Goal: Task Accomplishment & Management: Use online tool/utility

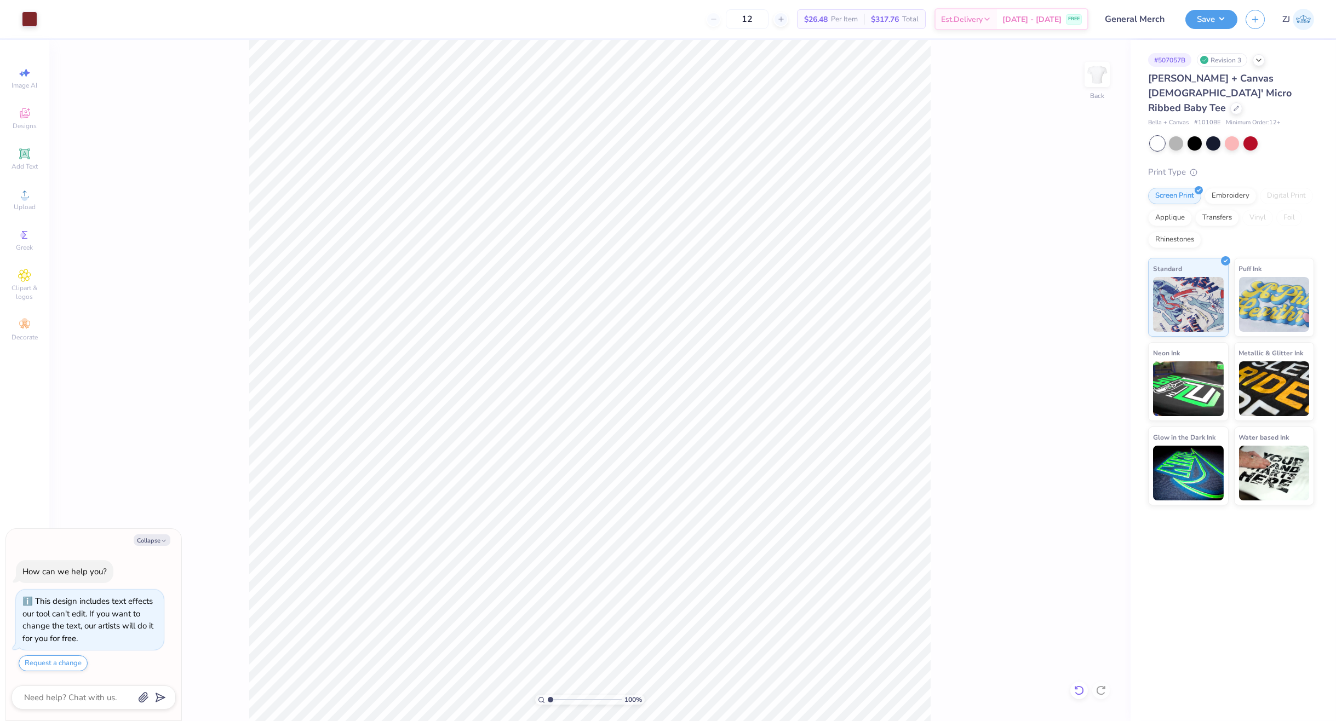
click at [1078, 687] on icon at bounding box center [1078, 691] width 9 height 10
click at [702, 538] on li "Download vector" at bounding box center [701, 537] width 86 height 21
click at [1073, 694] on div at bounding box center [1079, 691] width 18 height 18
click at [25, 199] on circle at bounding box center [24, 198] width 6 height 6
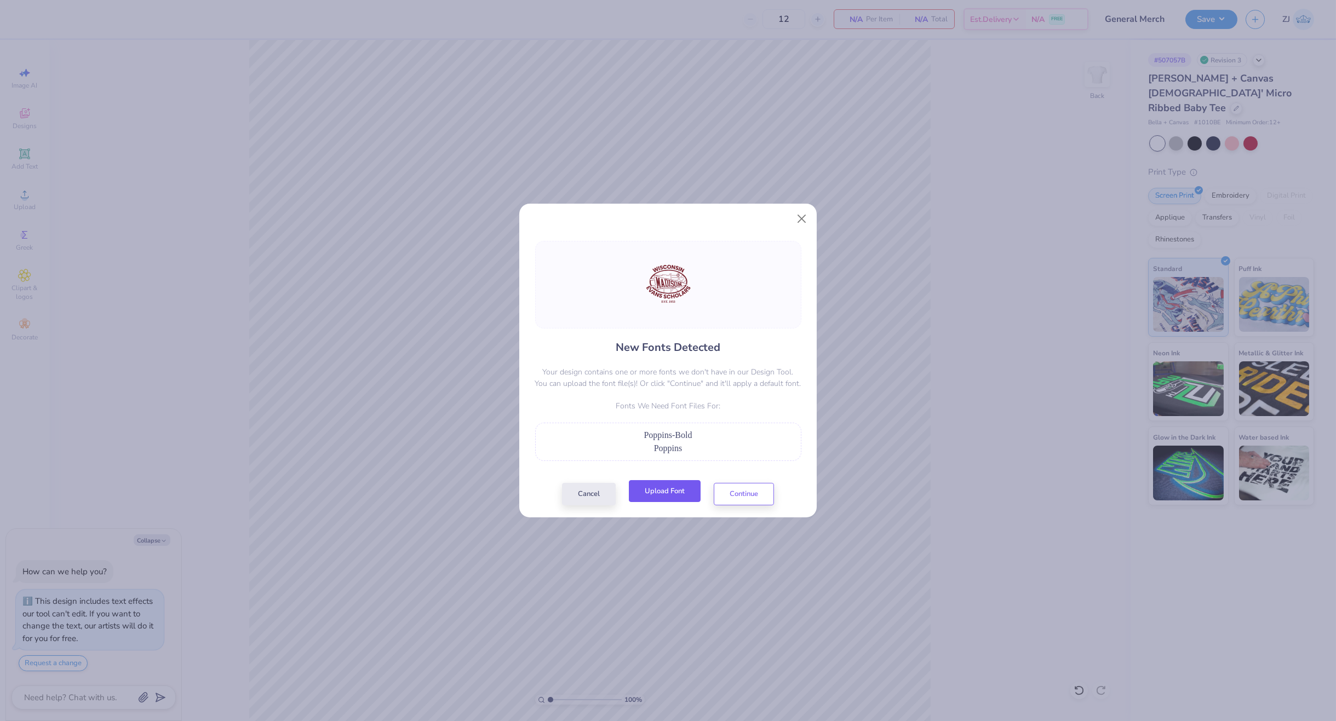
click at [681, 490] on button "Upload Font" at bounding box center [665, 491] width 72 height 22
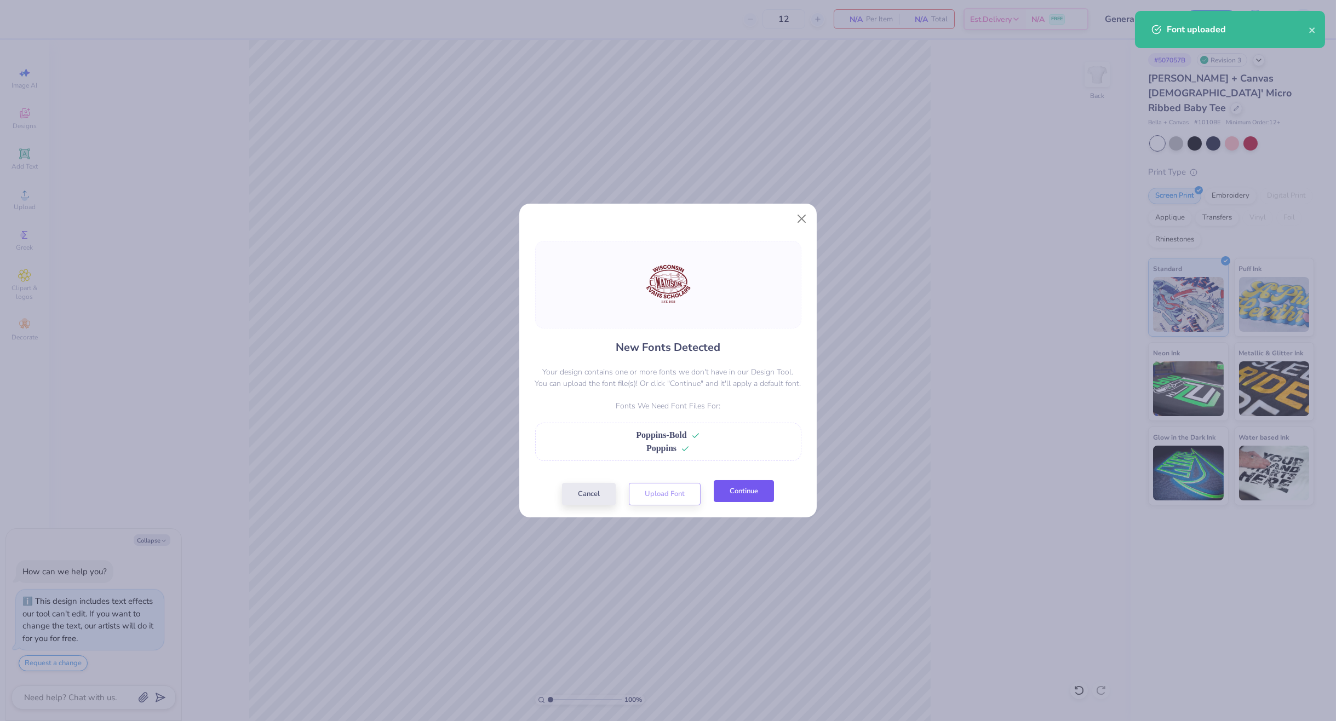
click at [734, 484] on button "Continue" at bounding box center [744, 491] width 60 height 22
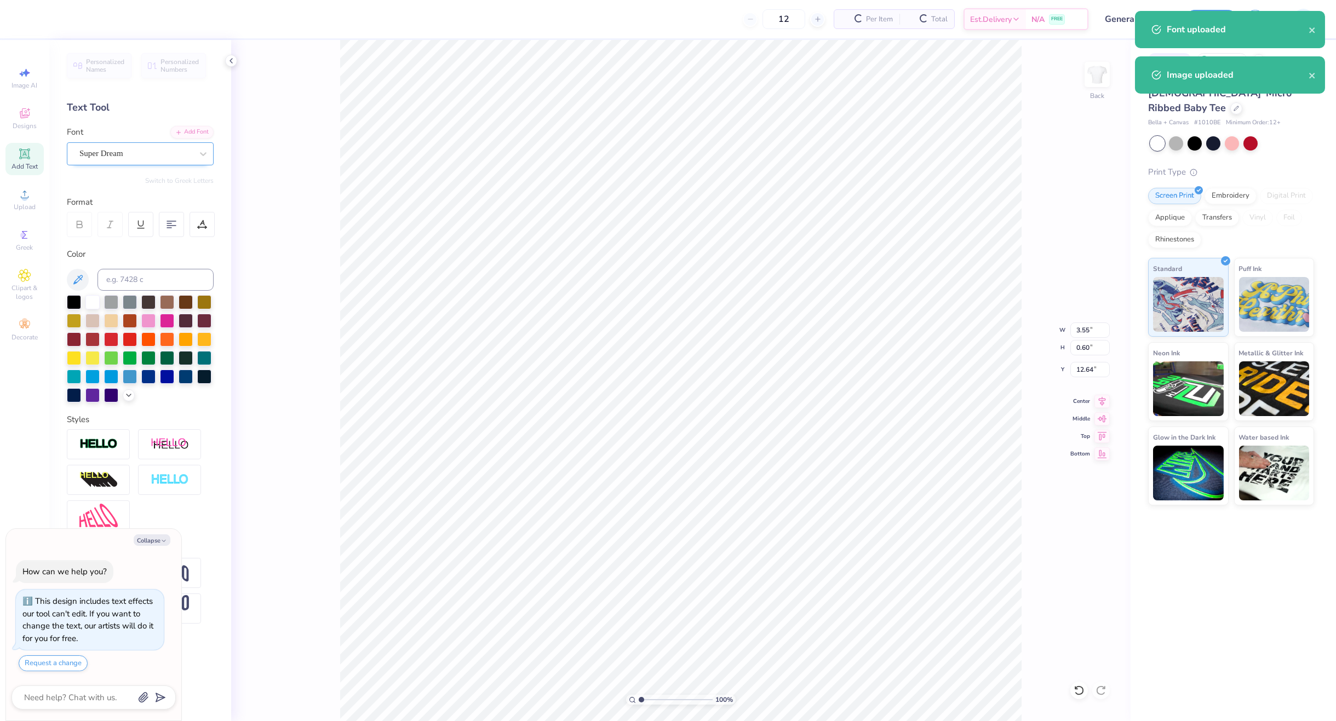
click at [171, 152] on div "Super Dream" at bounding box center [135, 153] width 115 height 17
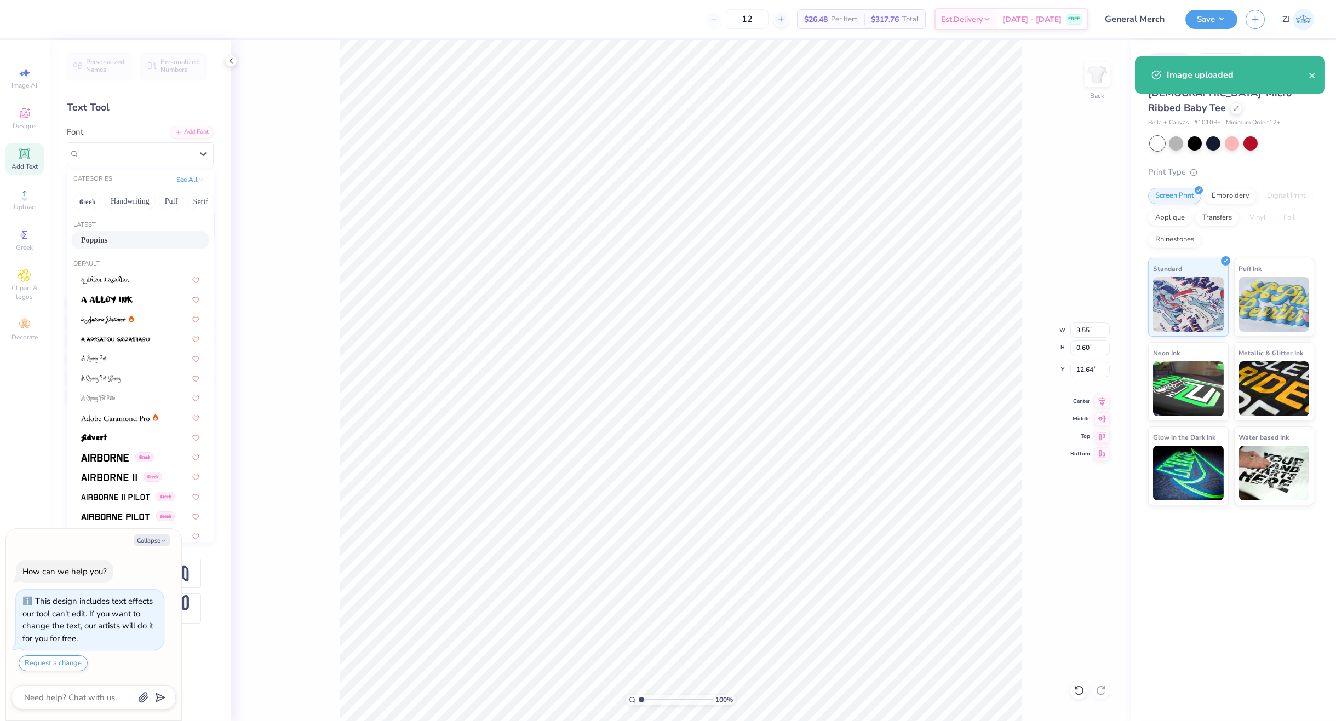
click at [124, 245] on div "Poppins" at bounding box center [140, 240] width 118 height 12
type textarea "x"
type input "3.49"
type input "12.69"
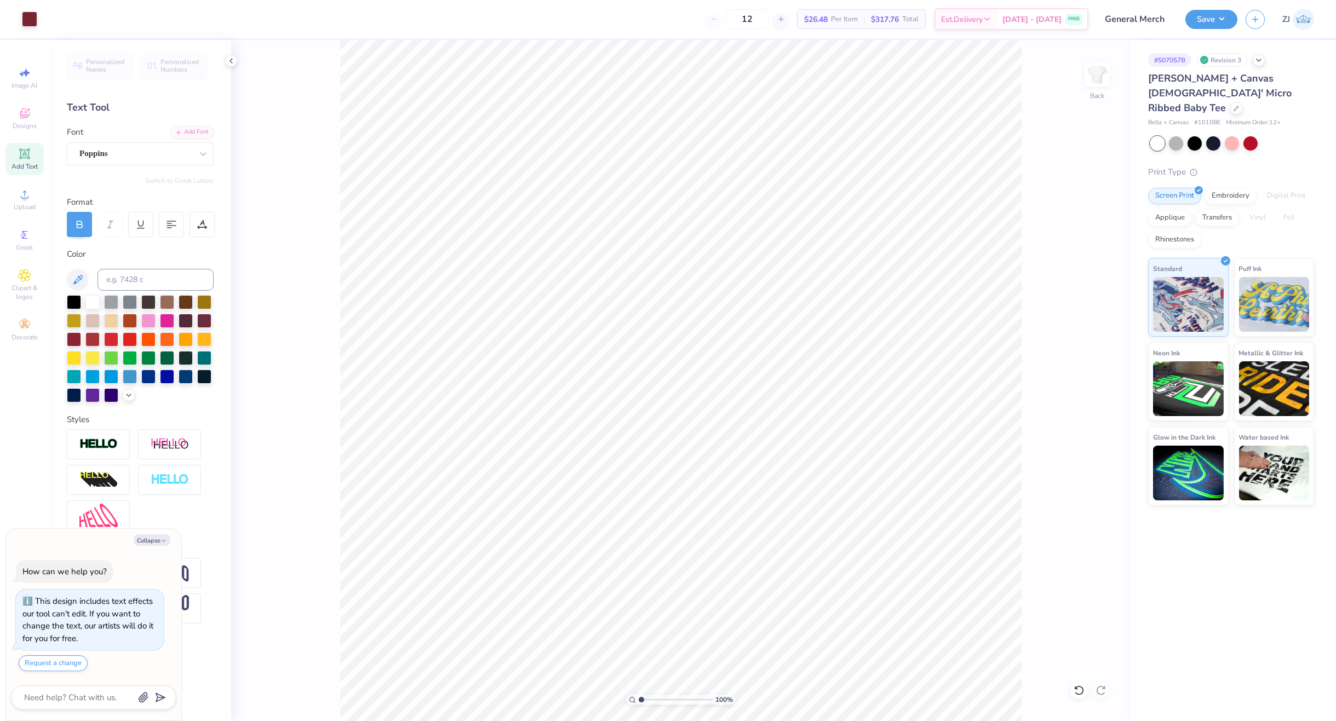
type textarea "x"
click at [1083, 329] on input "11.02" at bounding box center [1089, 330] width 39 height 15
type input "8"
type textarea "x"
type input "8.00"
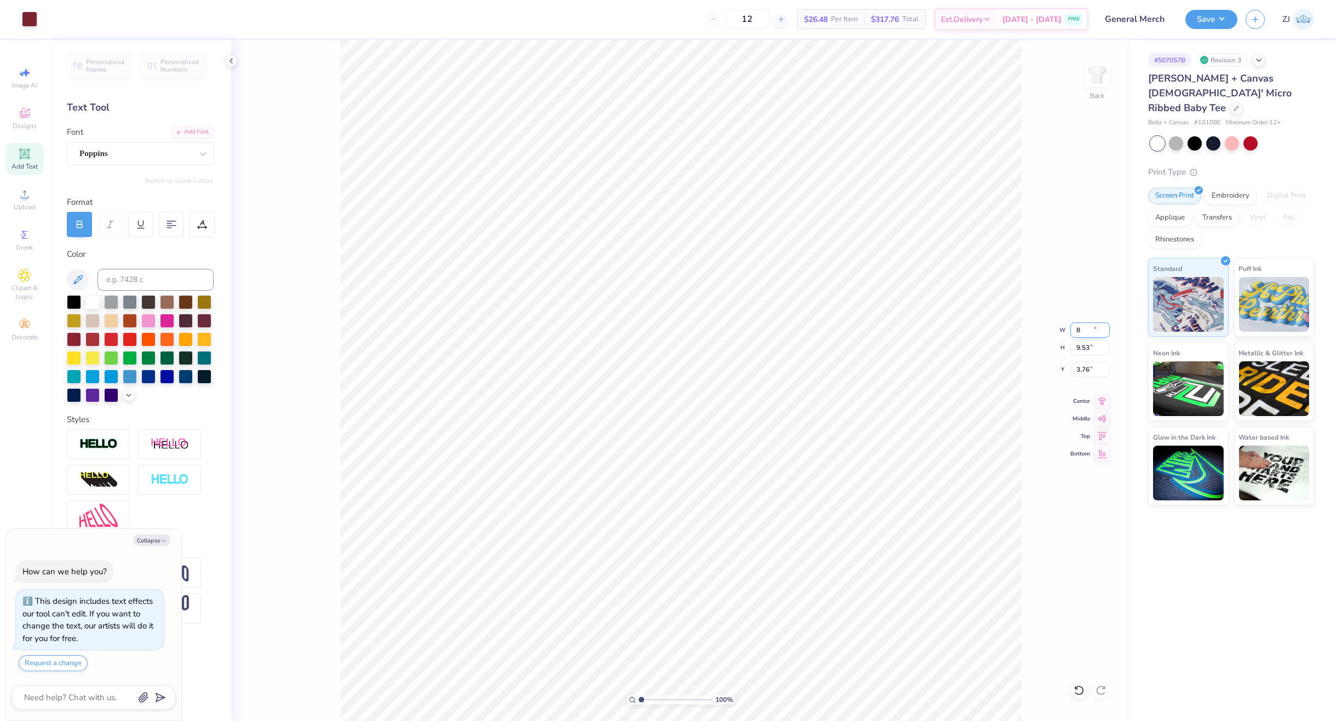
type input "6.92"
click at [1089, 367] on input "5.07" at bounding box center [1089, 369] width 39 height 15
type input "3"
type textarea "x"
type input "3.00"
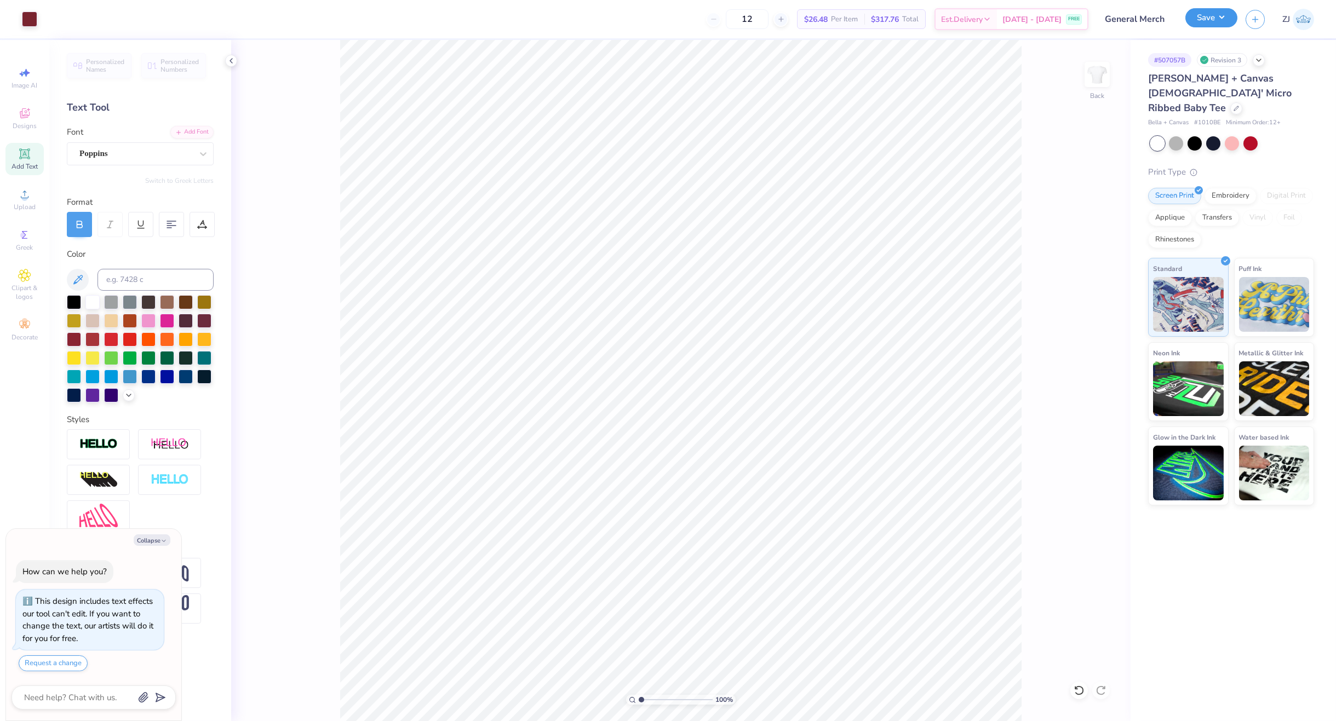
click at [1216, 14] on button "Save" at bounding box center [1211, 17] width 52 height 19
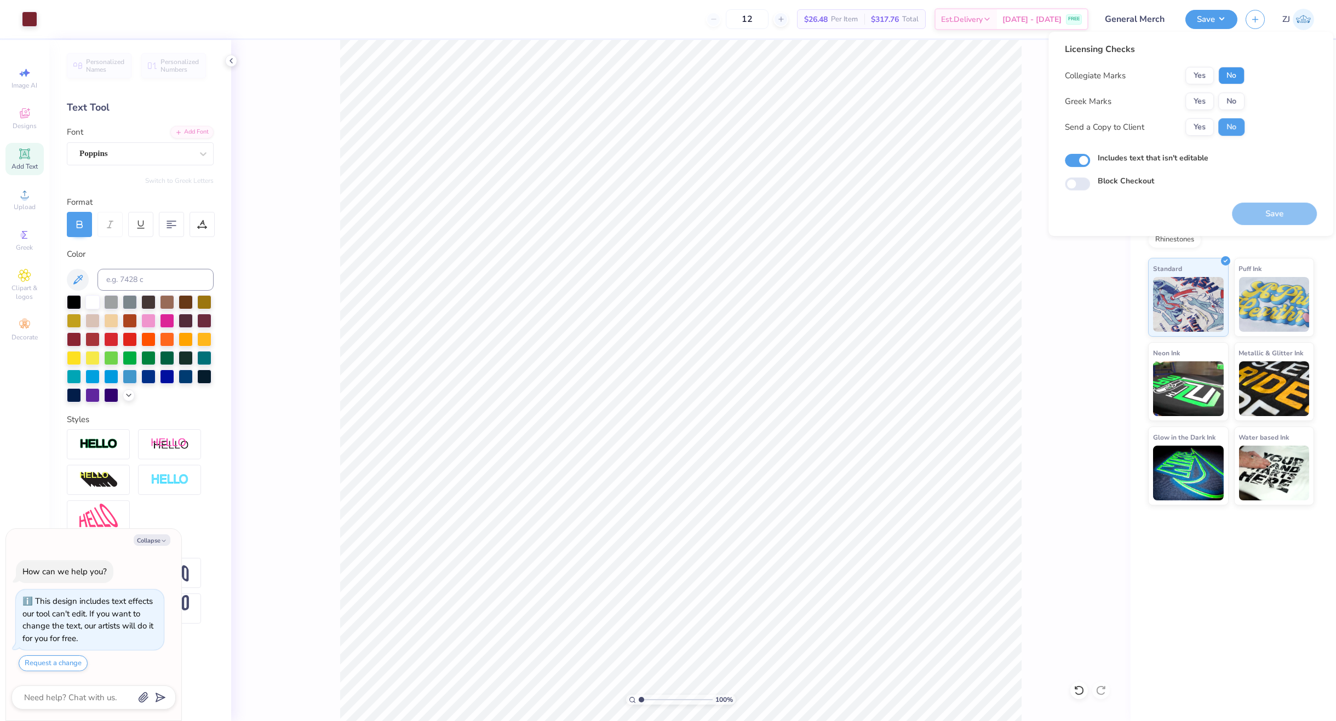
click at [1228, 77] on button "No" at bounding box center [1231, 76] width 26 height 18
click at [1233, 96] on button "No" at bounding box center [1231, 102] width 26 height 18
click at [1200, 124] on button "Yes" at bounding box center [1199, 127] width 28 height 18
click at [1261, 220] on button "Save" at bounding box center [1274, 214] width 85 height 22
type textarea "x"
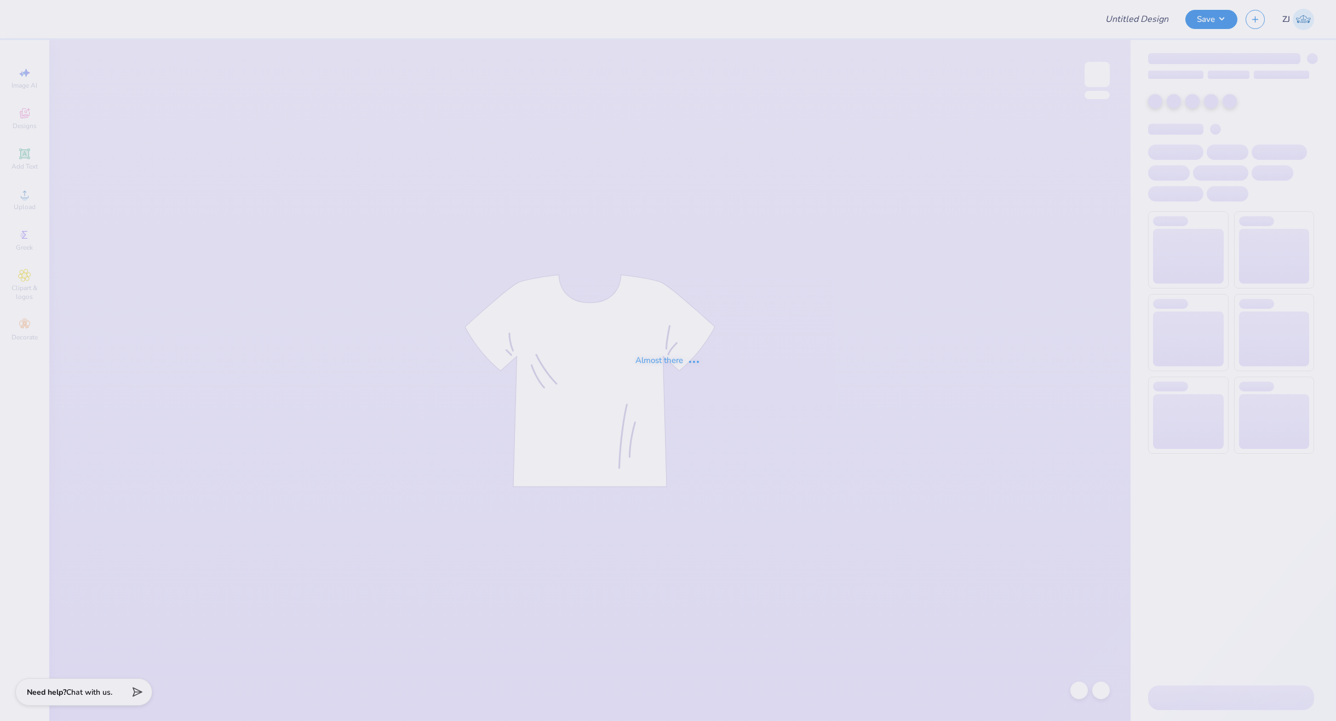
type input "Suryaa Ram : CSK Foundation"
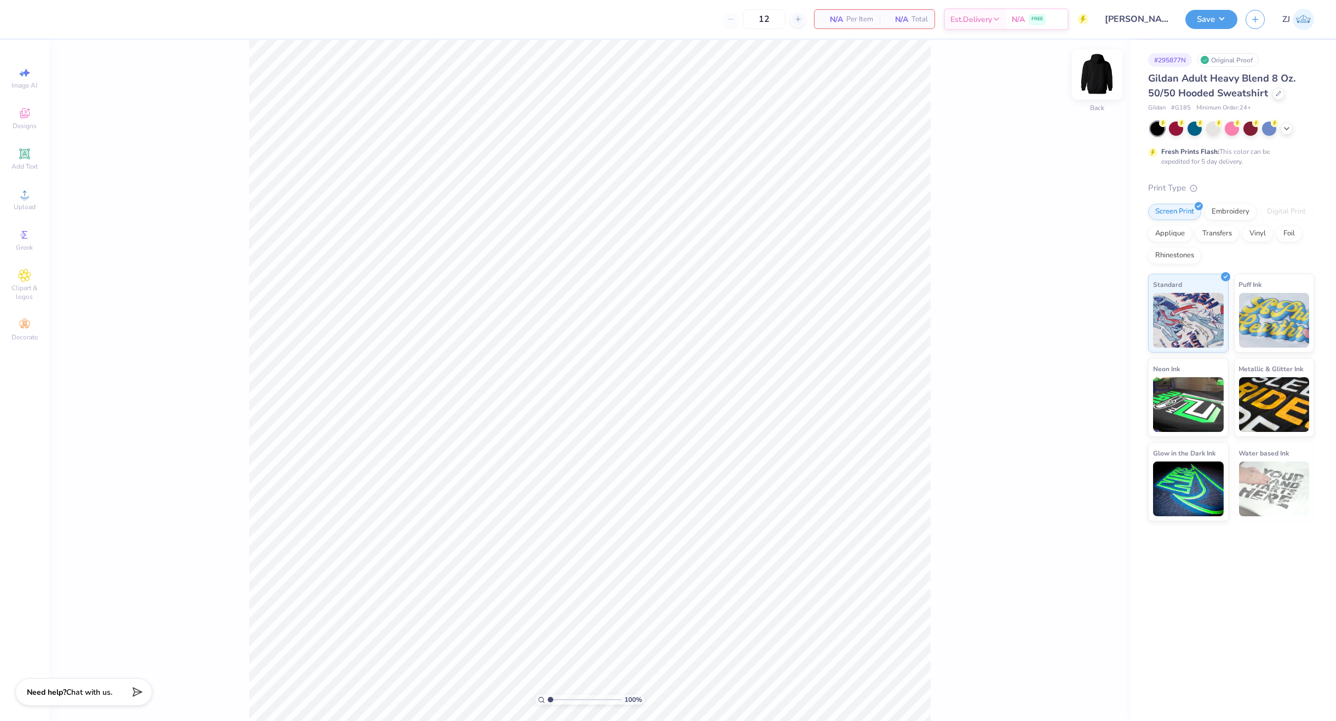
click at [1107, 77] on img at bounding box center [1097, 75] width 44 height 44
click at [31, 149] on div "Add Text" at bounding box center [24, 159] width 38 height 32
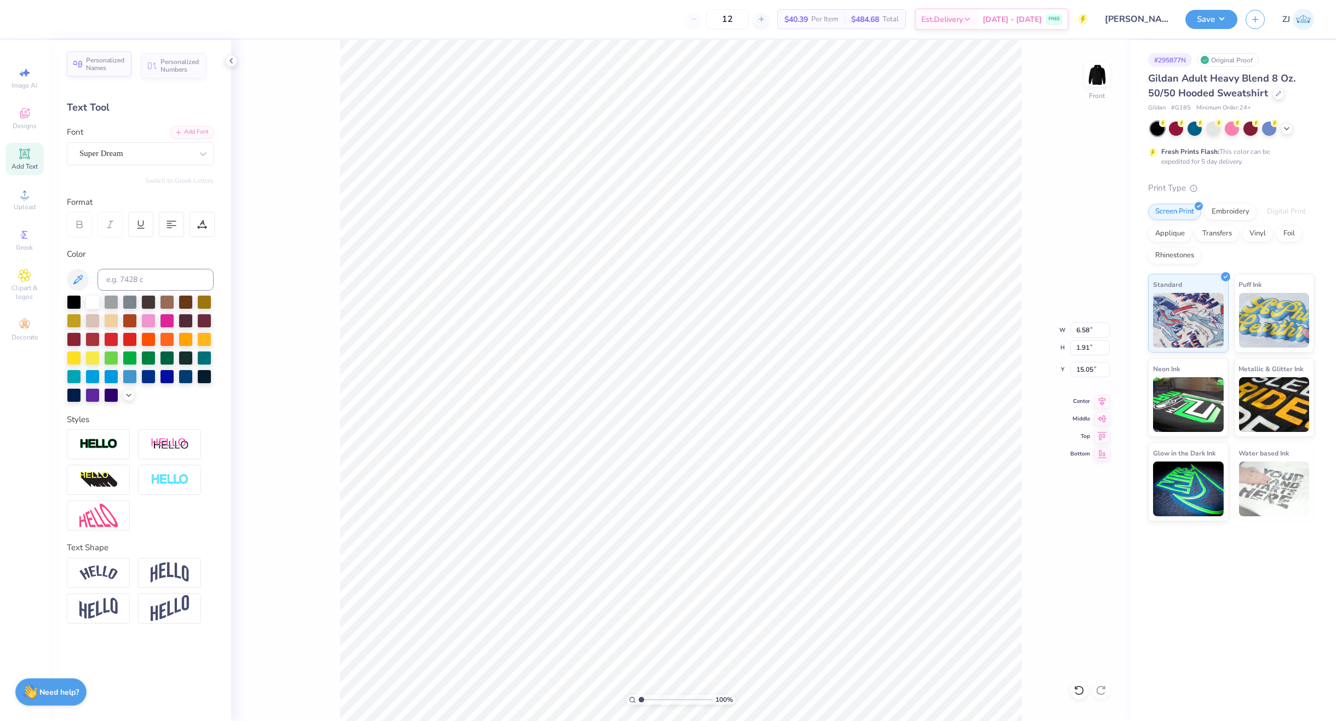
click at [106, 65] on span "Personalized Names" at bounding box center [105, 63] width 39 height 15
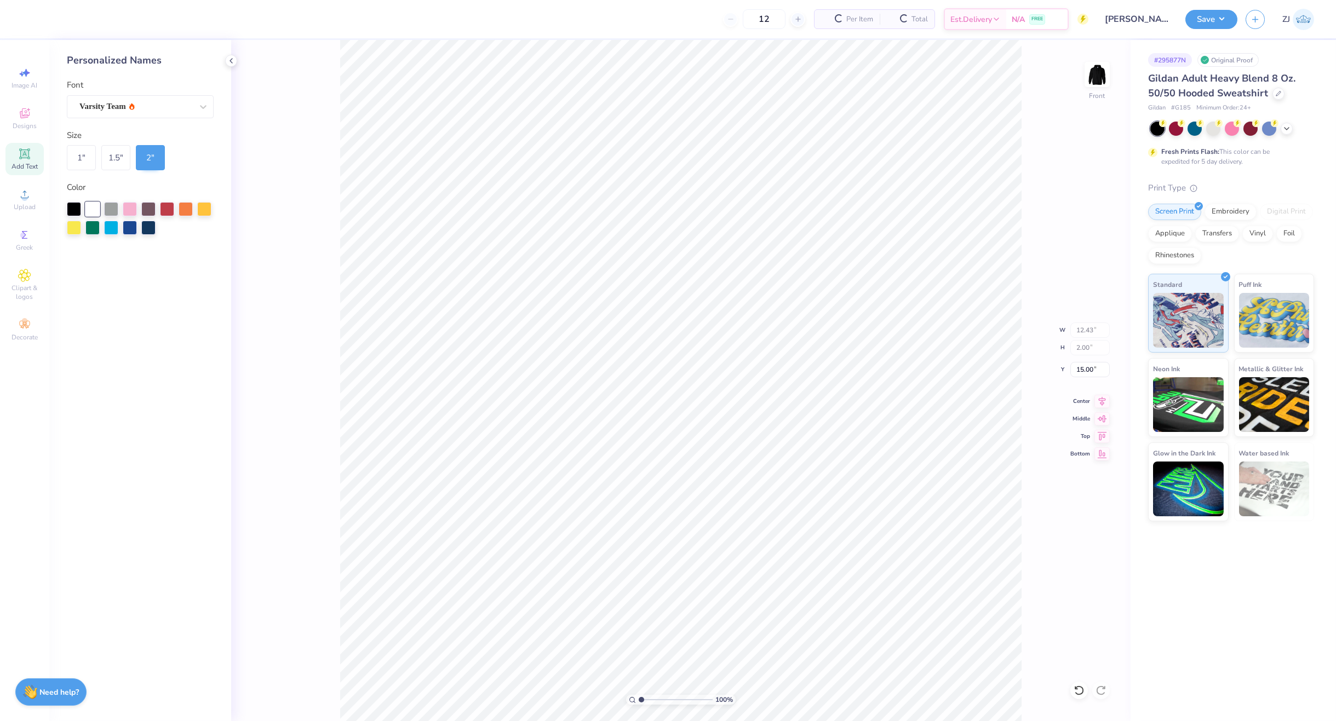
type input "12.43"
type input "2.00"
type input "11.22"
click at [81, 152] on div "1 "" at bounding box center [81, 157] width 29 height 25
type input "6.21"
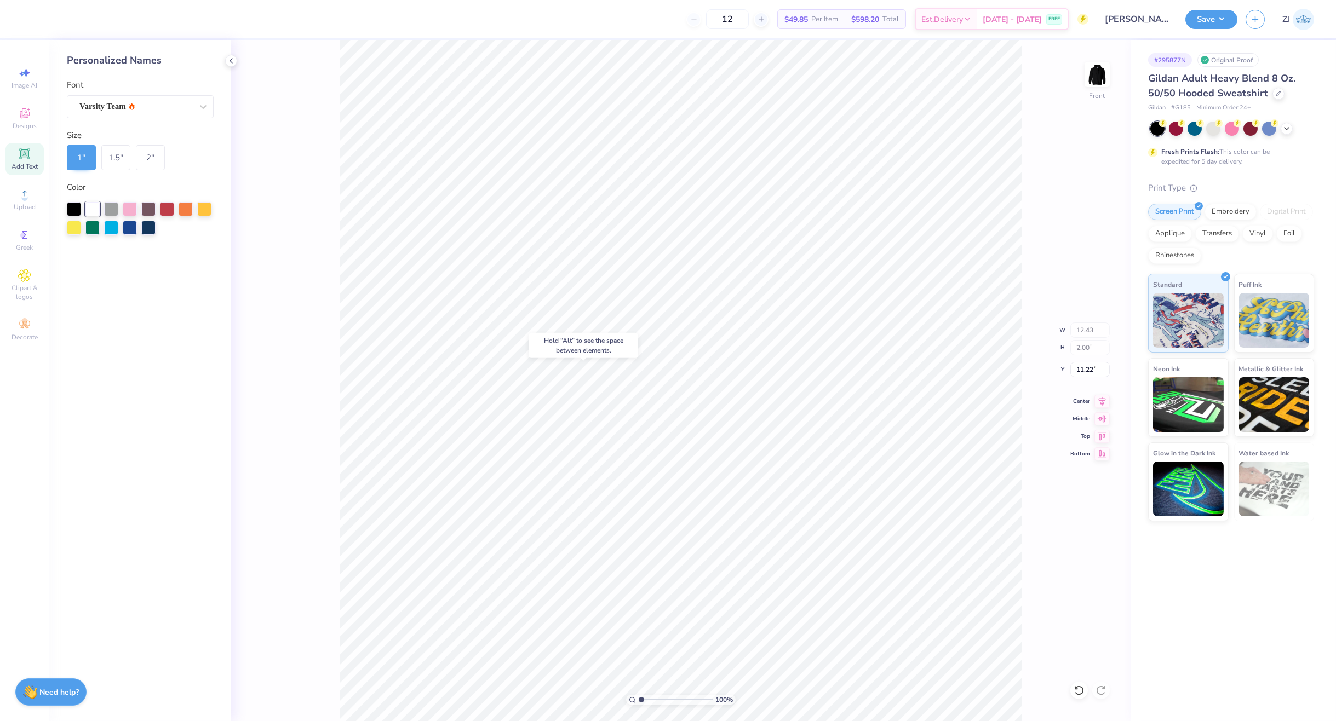
type input "1.00"
type input "11.72"
click at [21, 153] on icon at bounding box center [24, 154] width 8 height 8
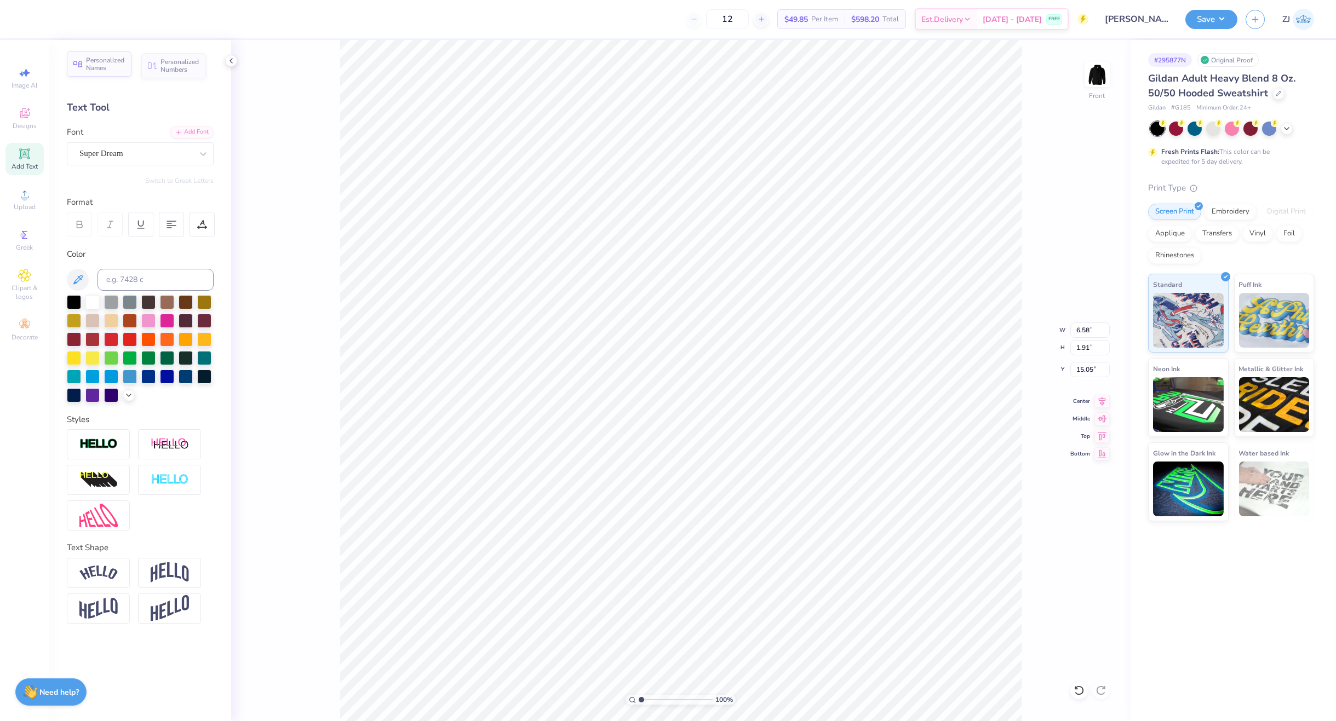
click at [108, 66] on span "Personalized Names" at bounding box center [105, 63] width 39 height 15
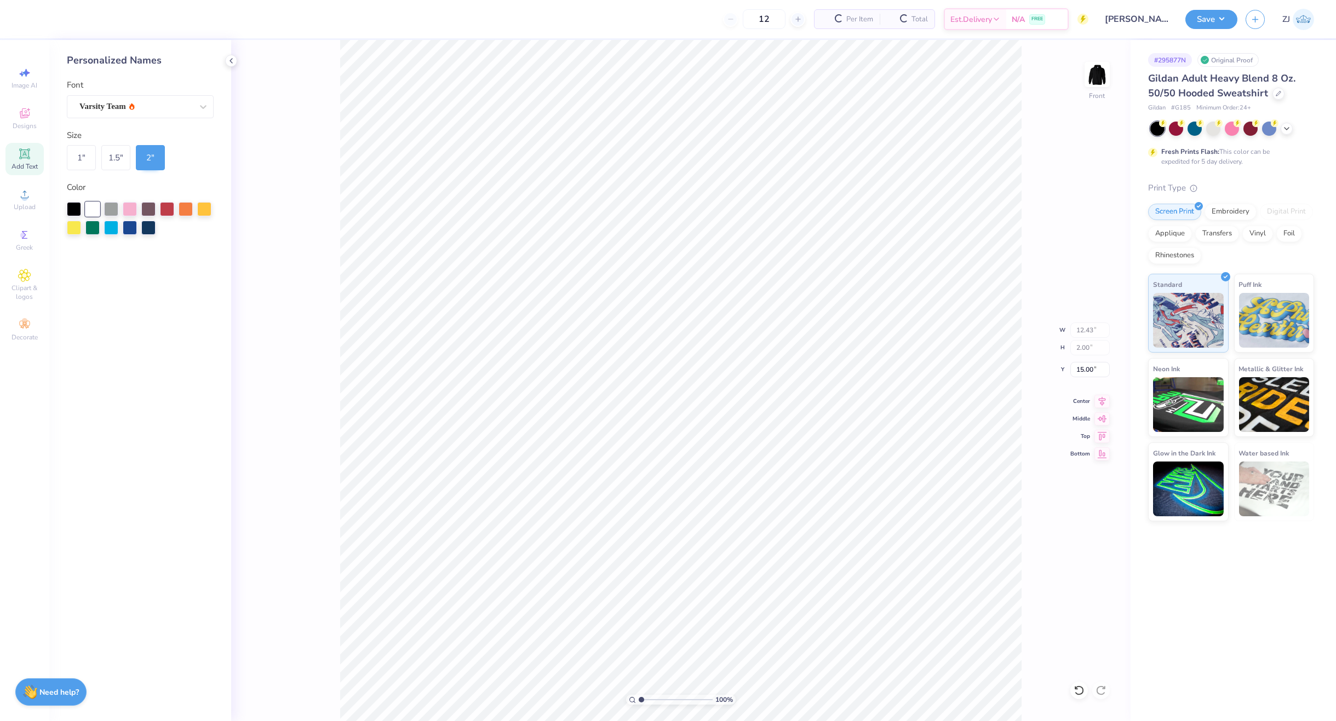
type input "12.43"
type input "2.00"
type input "11.58"
click at [78, 153] on div "1 "" at bounding box center [81, 157] width 29 height 25
type input "6.21"
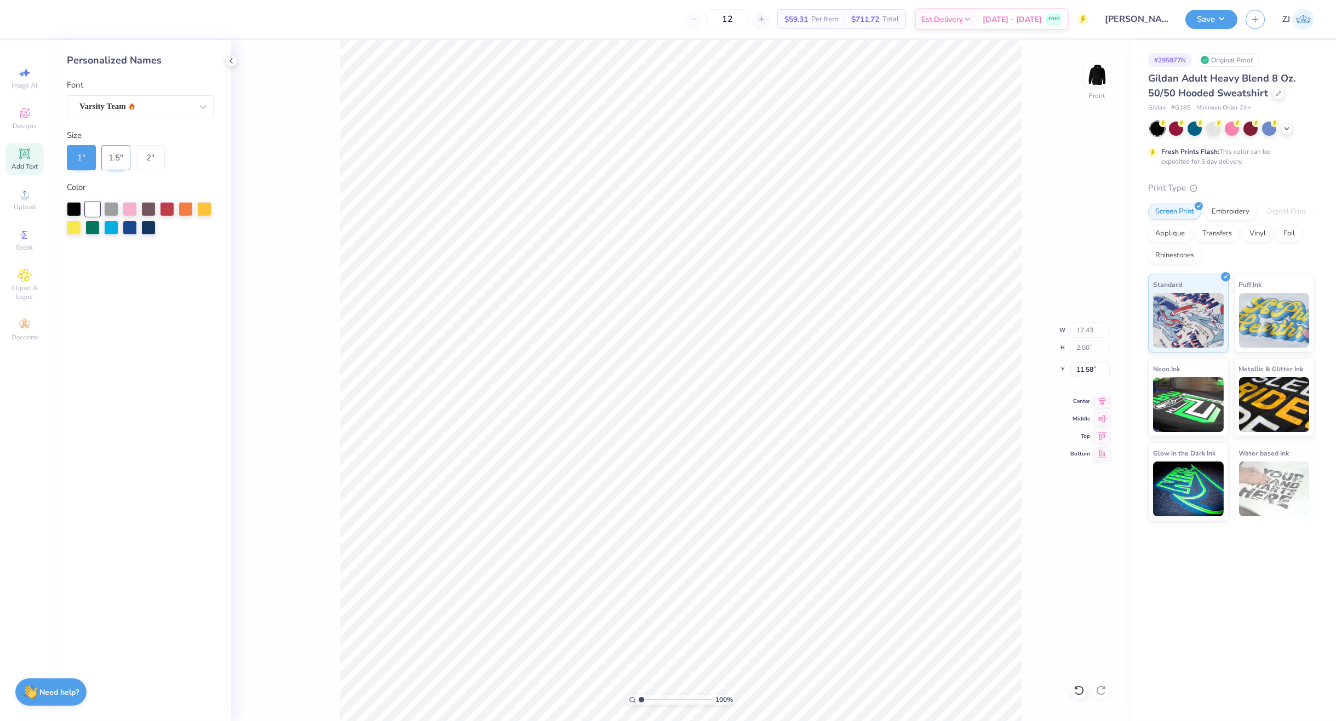
type input "1.00"
type input "12.08"
click at [113, 160] on div "1.5 "" at bounding box center [115, 157] width 29 height 25
type input "9.32"
type input "1.50"
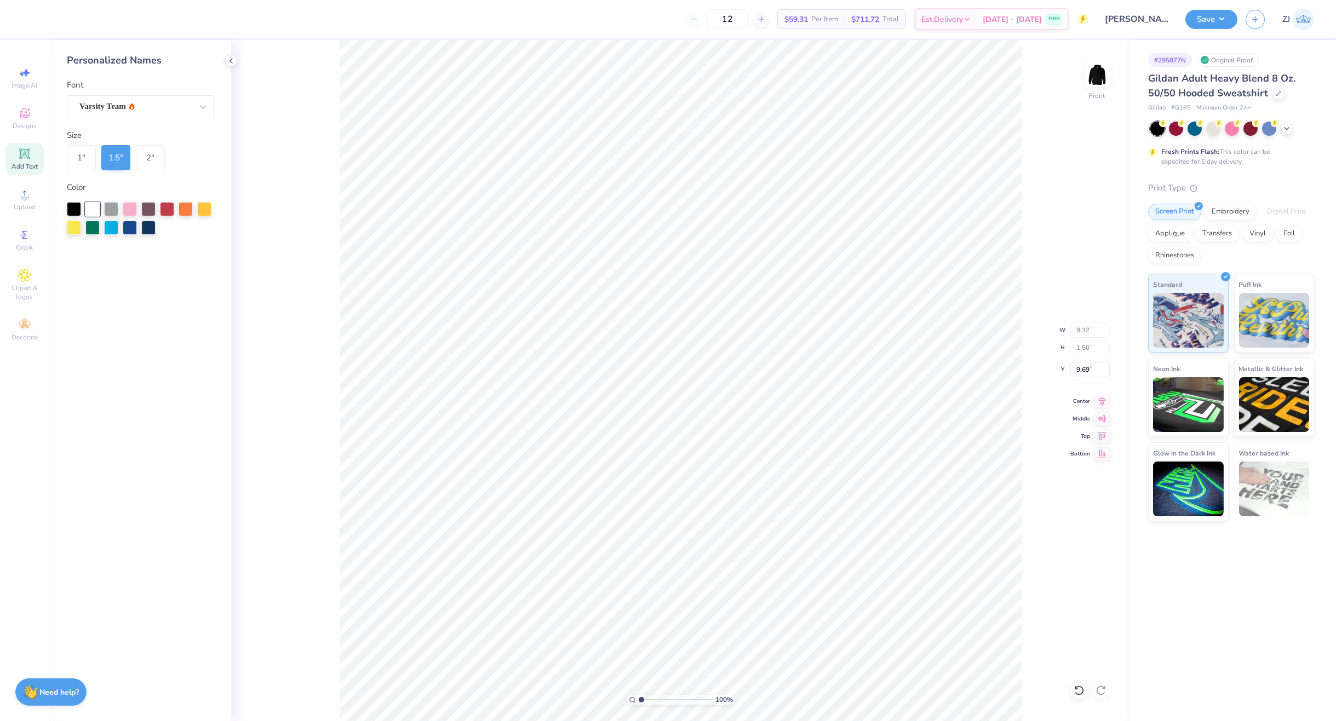
type input "10.38"
type input "19.30"
type input "21.06"
type input "6.21"
type input "1.00"
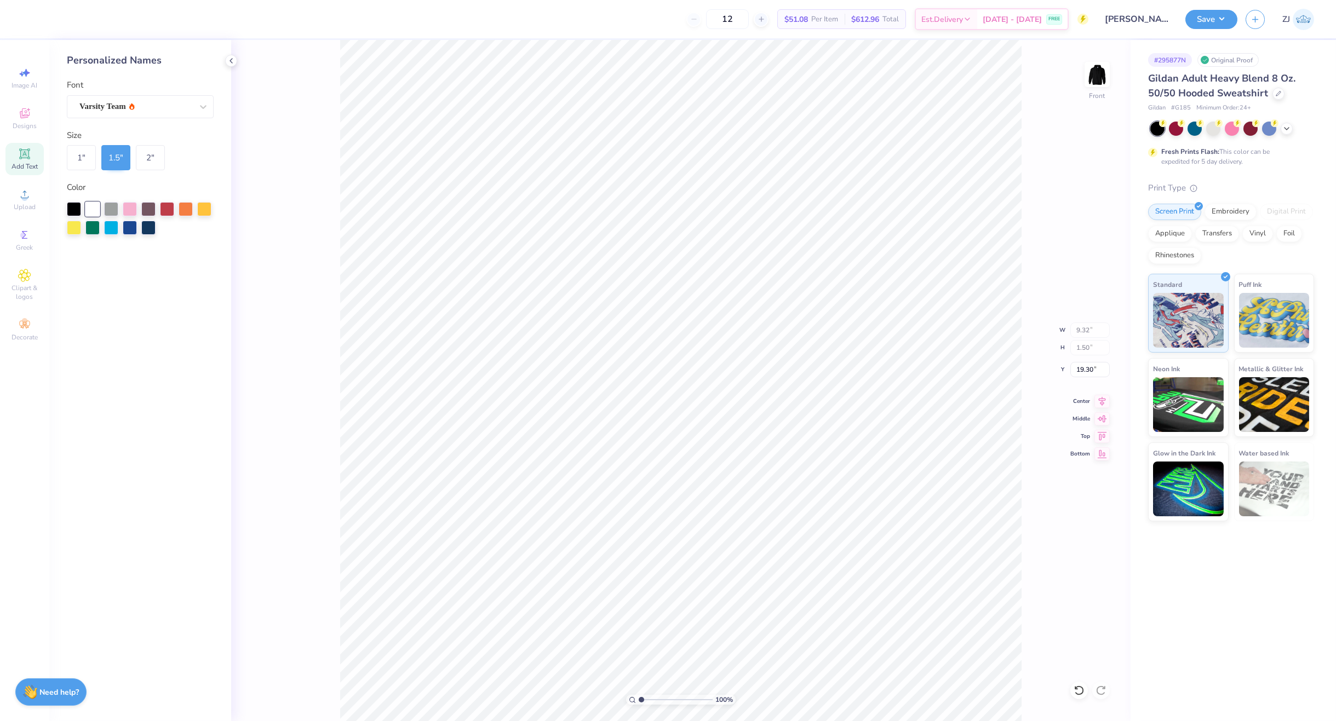
type input "21.06"
type input "9.32"
type input "1.50"
type input "19.30"
click at [32, 151] on div "Add Text" at bounding box center [24, 159] width 38 height 32
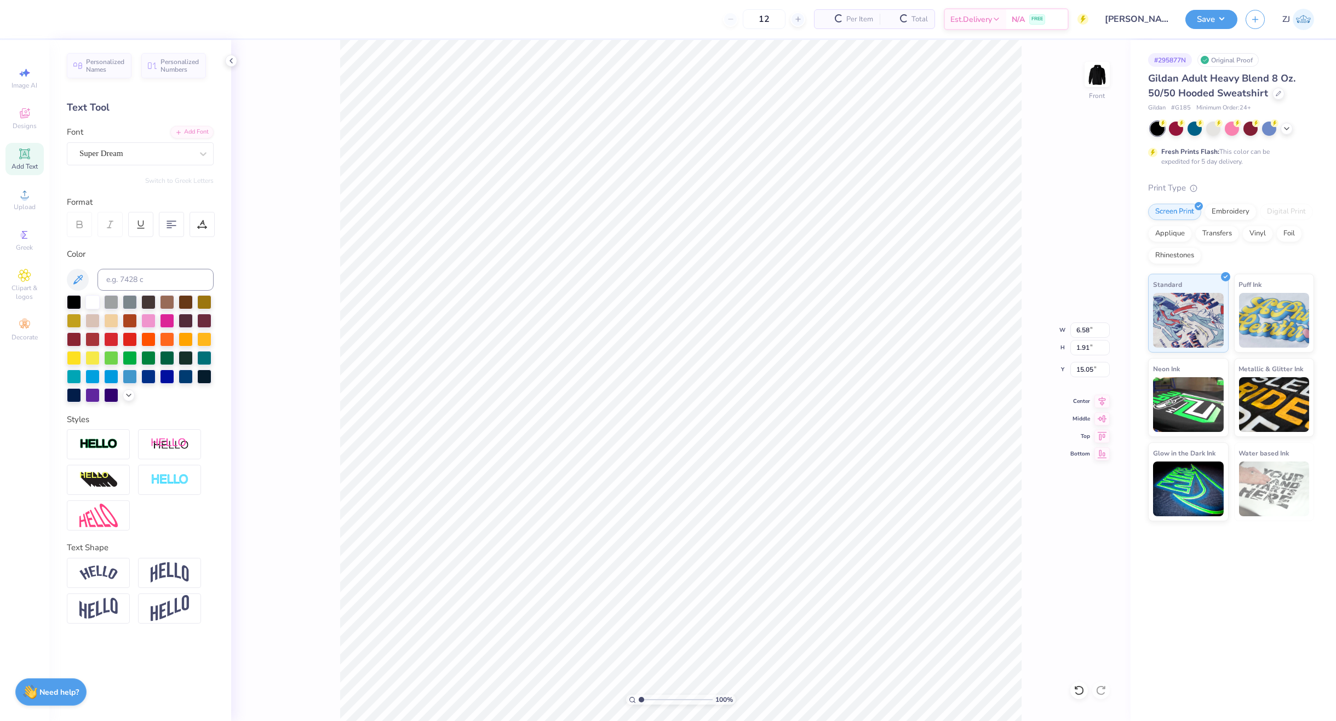
scroll to position [10, 1]
type textarea "DESIGN HERE"
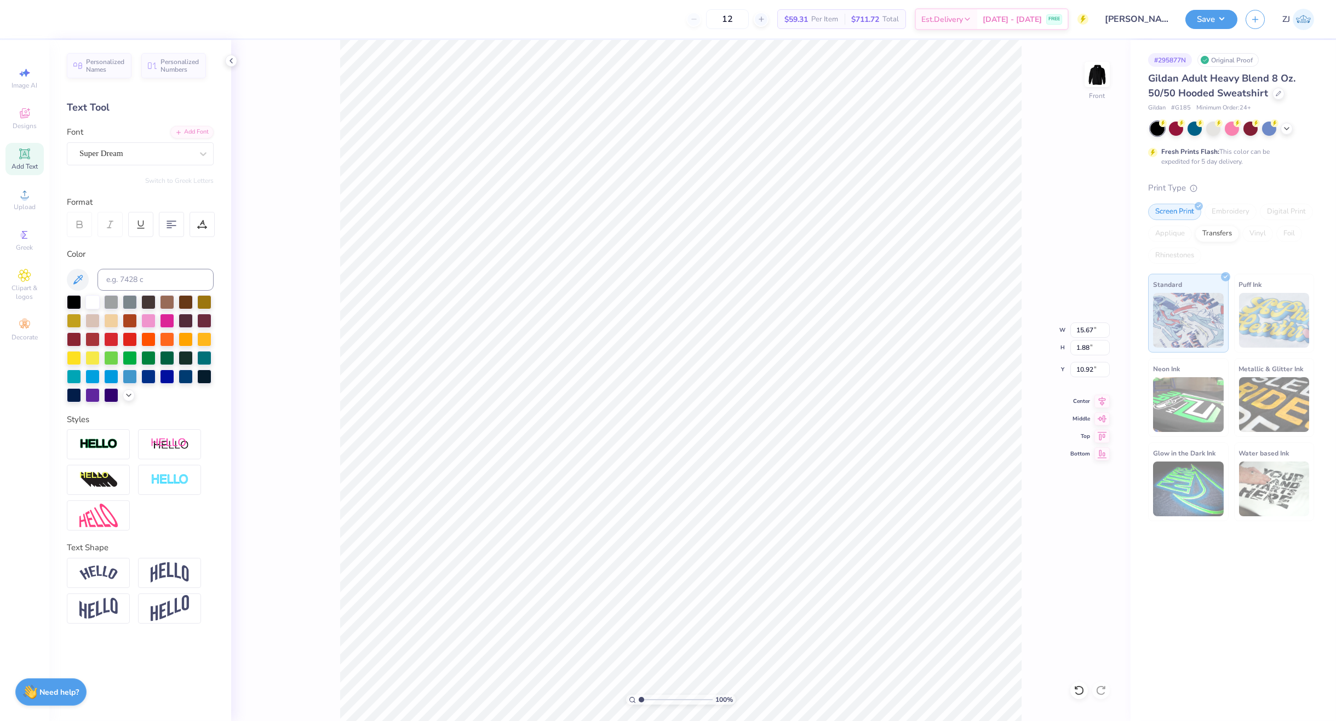
type input "10.92"
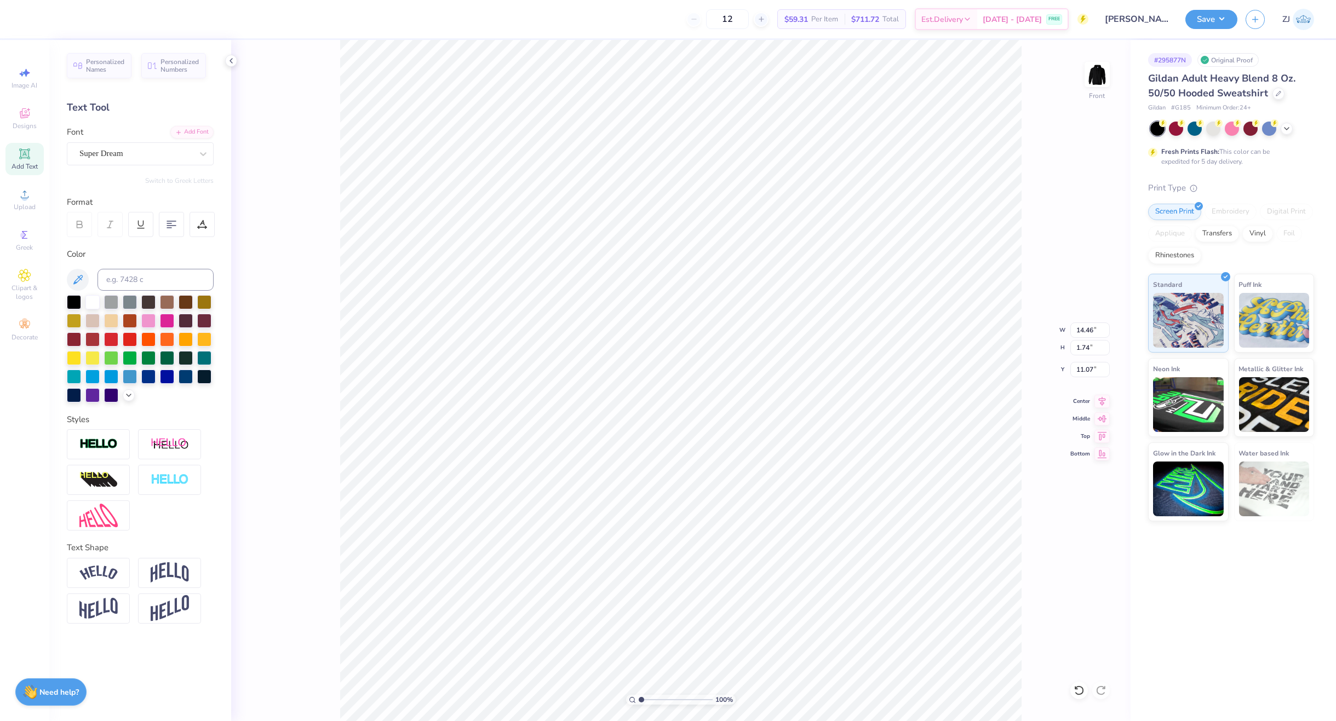
type input "14.46"
type input "1.74"
type input "11.07"
type textarea "DESIGN HERE"
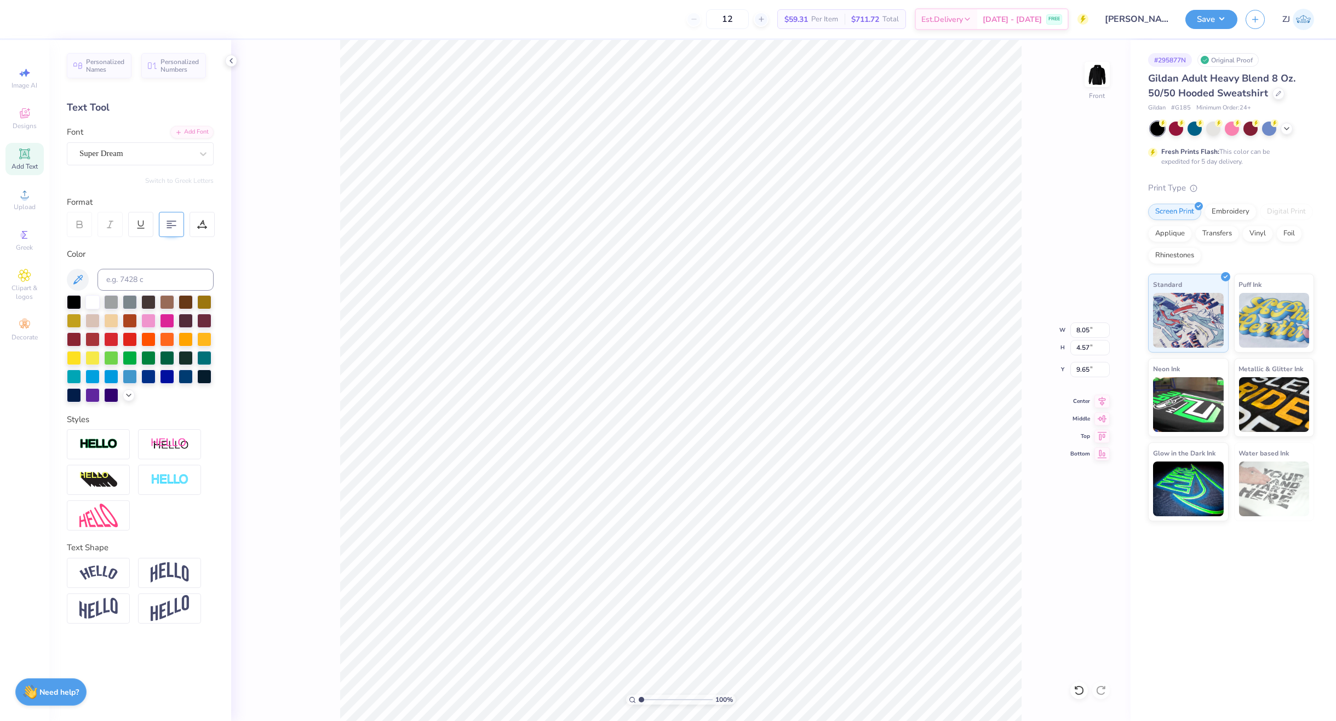
click at [167, 224] on icon at bounding box center [172, 225] width 10 height 10
type input "8.04"
type input "10.88"
type input "6.19"
type input "9.19"
